Goal: Task Accomplishment & Management: Manage account settings

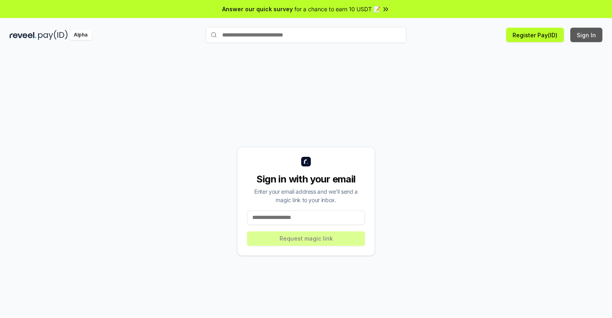
click at [587, 35] on button "Sign In" at bounding box center [587, 35] width 32 height 14
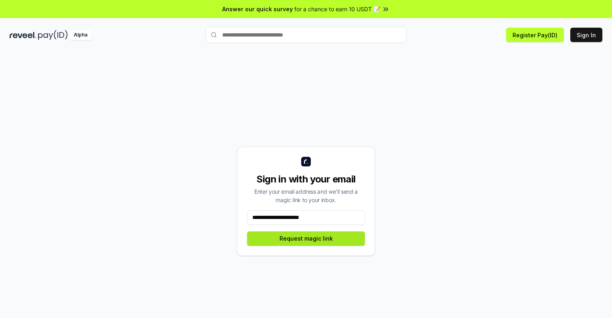
type input "**********"
click at [306, 238] on button "Request magic link" at bounding box center [306, 238] width 118 height 14
